Goal: Complete application form

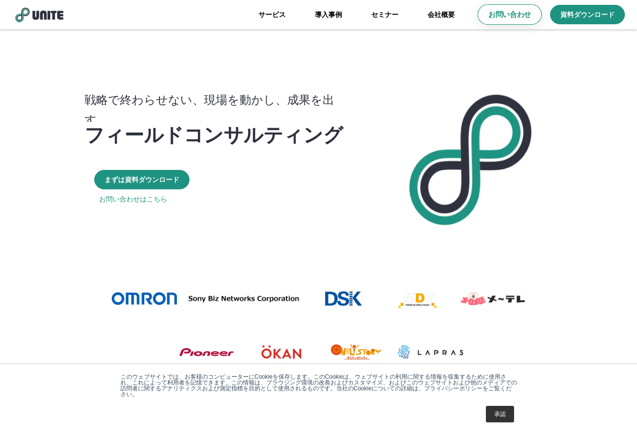
click at [507, 16] on p "お問い合わせ" at bounding box center [509, 15] width 43 height 10
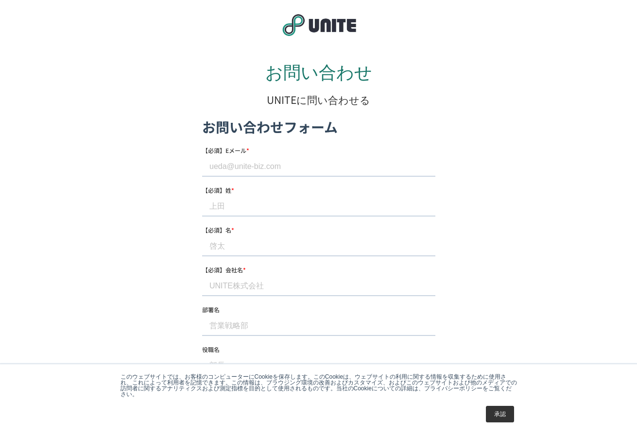
click at [220, 169] on input "【必須】Eメール *" at bounding box center [318, 166] width 233 height 19
type input "[EMAIL_ADDRESS][DOMAIN_NAME]"
drag, startPoint x: 231, startPoint y: 209, endPoint x: 240, endPoint y: 218, distance: 12.4
click at [231, 209] on input "【必須】姓 *" at bounding box center [318, 206] width 233 height 19
type input "[PERSON_NAME]"
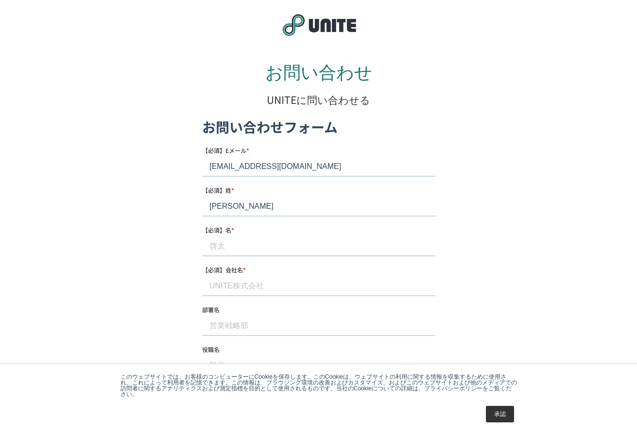
click at [228, 249] on input "【必須】名 *" at bounding box center [318, 246] width 233 height 19
type input "樹希"
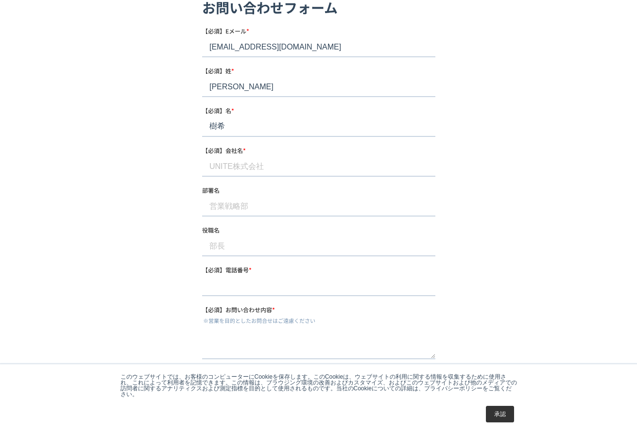
scroll to position [146, 0]
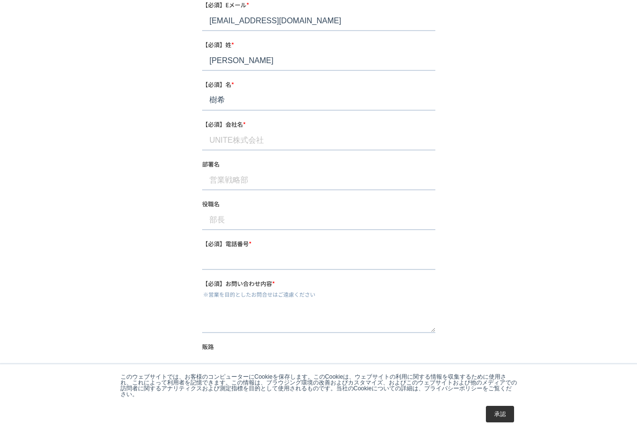
click at [223, 133] on input "【必須】会社名 *" at bounding box center [318, 140] width 233 height 19
type input "ハートビーツ合同会社"
click at [231, 186] on input "部署名" at bounding box center [318, 180] width 233 height 19
type input "代表"
drag, startPoint x: 231, startPoint y: 222, endPoint x: 235, endPoint y: 226, distance: 6.5
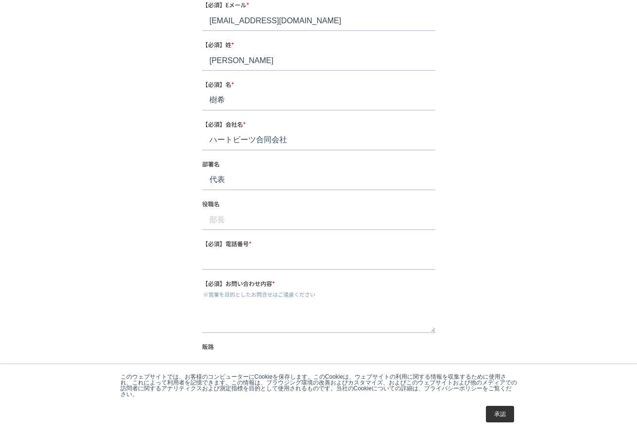
click at [231, 222] on input "役職名" at bounding box center [318, 220] width 233 height 19
type input "代表"
click at [249, 264] on input "【必須】電話番号 *" at bounding box center [318, 260] width 233 height 19
type input "[PHONE_NUMBER]"
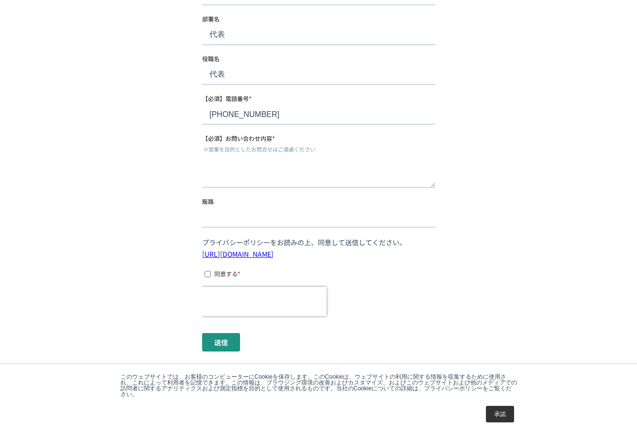
scroll to position [292, 0]
